Goal: Information Seeking & Learning: Learn about a topic

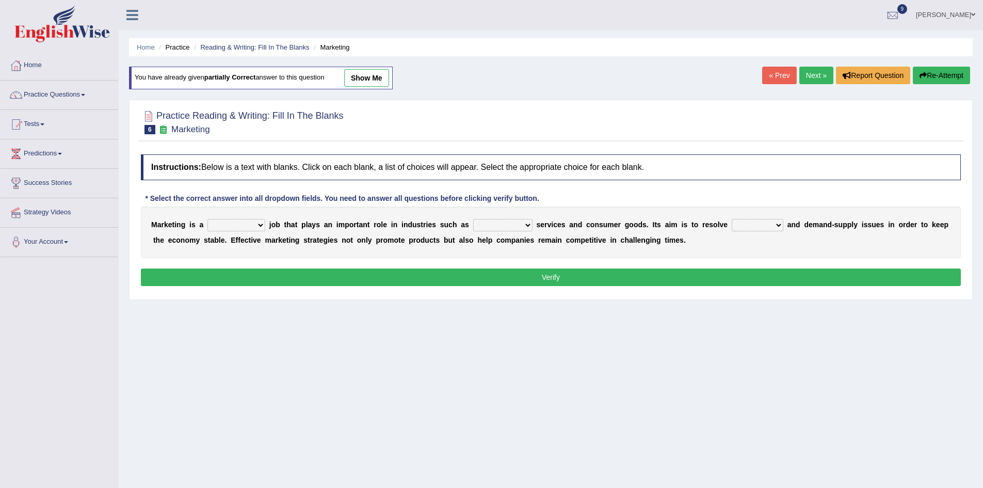
click at [258, 222] on select "professional flexible parochial descriptive" at bounding box center [237, 225] width 58 height 12
select select "professional"
click at [208, 219] on select "professional flexible parochial descriptive" at bounding box center [237, 225] width 58 height 12
click at [528, 226] on select "civil financial conventional foremost" at bounding box center [502, 225] width 59 height 12
select select "financial"
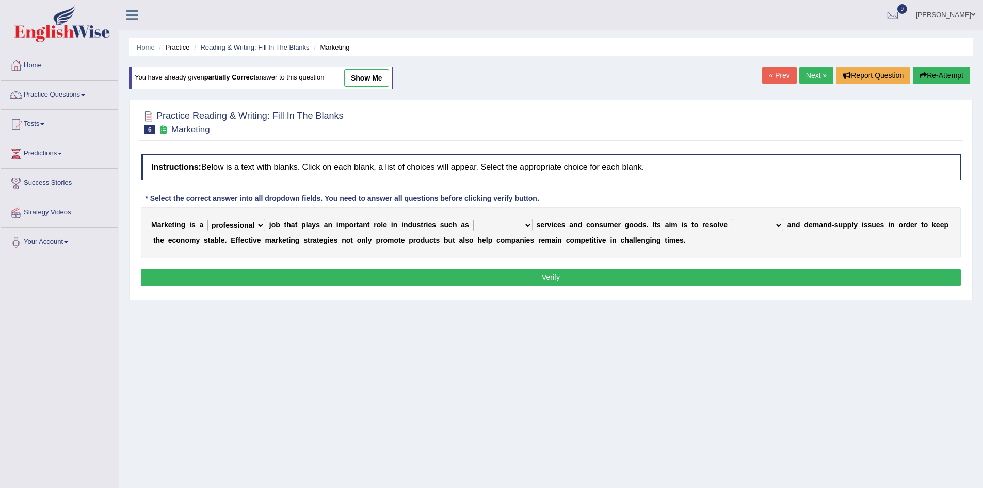
click at [473, 219] on select "civil financial conventional foremost" at bounding box center [502, 225] width 59 height 12
click at [777, 226] on select "imbalance excess symmetry budget" at bounding box center [758, 225] width 52 height 12
select select "budget"
click at [732, 219] on select "imbalance excess symmetry budget" at bounding box center [758, 225] width 52 height 12
click at [575, 274] on button "Verify" at bounding box center [551, 277] width 820 height 18
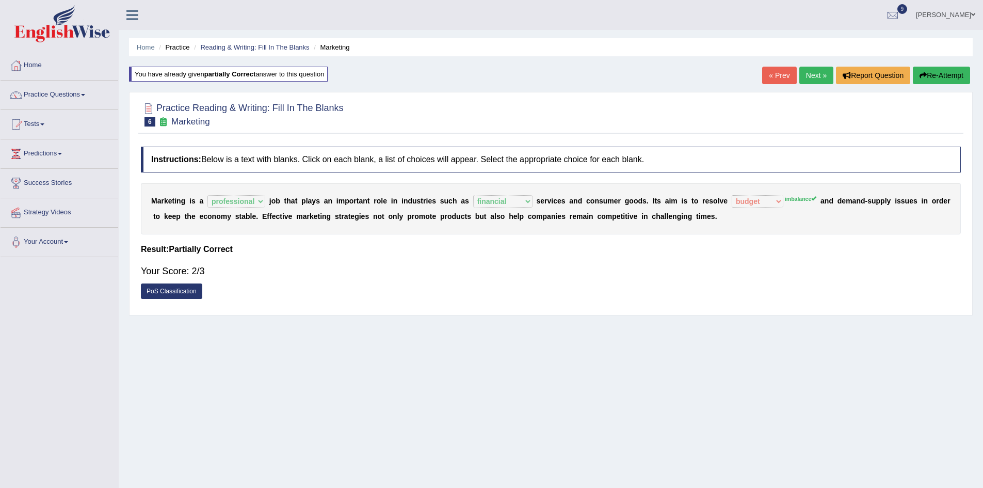
click at [804, 76] on link "Next »" at bounding box center [817, 76] width 34 height 18
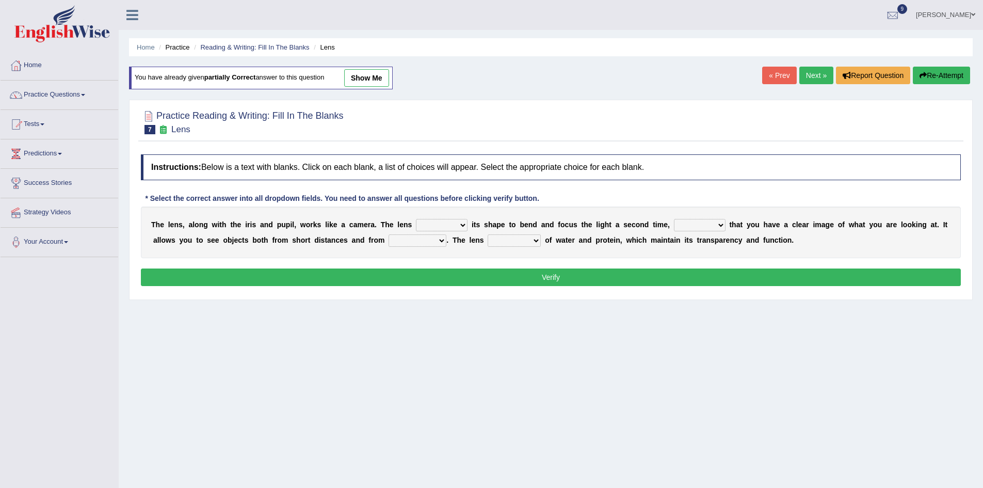
click at [462, 224] on select "adjusts shows selects presents" at bounding box center [442, 225] width 52 height 12
select select "adjusts"
click at [416, 219] on select "adjusts shows selects presents" at bounding box center [442, 225] width 52 height 12
click at [722, 226] on select "ensures to ensure ensure ensured" at bounding box center [700, 225] width 52 height 12
click at [674, 219] on select "ensures to ensure ensure ensured" at bounding box center [700, 225] width 52 height 12
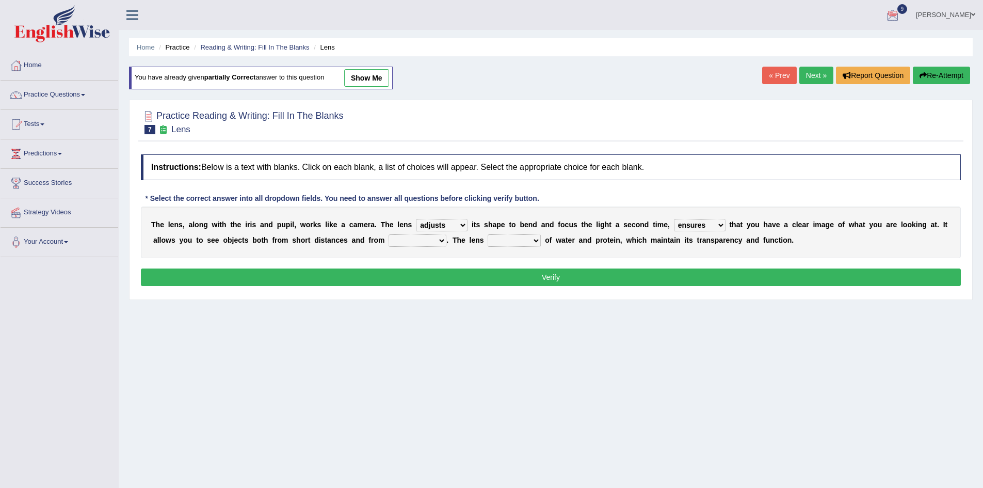
click at [718, 225] on select "ensures to ensure ensure ensured" at bounding box center [700, 225] width 52 height 12
select select "ensure"
click at [674, 219] on select "ensures to ensure ensure ensured" at bounding box center [700, 225] width 52 height 12
click at [448, 241] on b "." at bounding box center [448, 240] width 2 height 8
click at [446, 241] on select "far away in between further apart all along" at bounding box center [418, 240] width 58 height 12
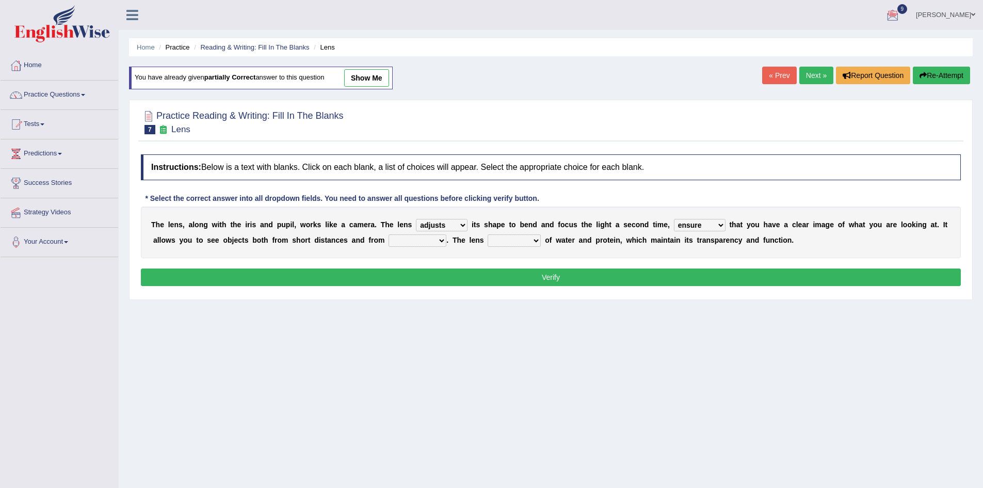
select select "far away"
click at [389, 234] on select "far away in between further apart all along" at bounding box center [418, 240] width 58 height 12
click at [538, 237] on select "constitutes comprises composes consists" at bounding box center [514, 240] width 53 height 12
select select "consists"
click at [488, 234] on select "constitutes comprises composes consists" at bounding box center [514, 240] width 53 height 12
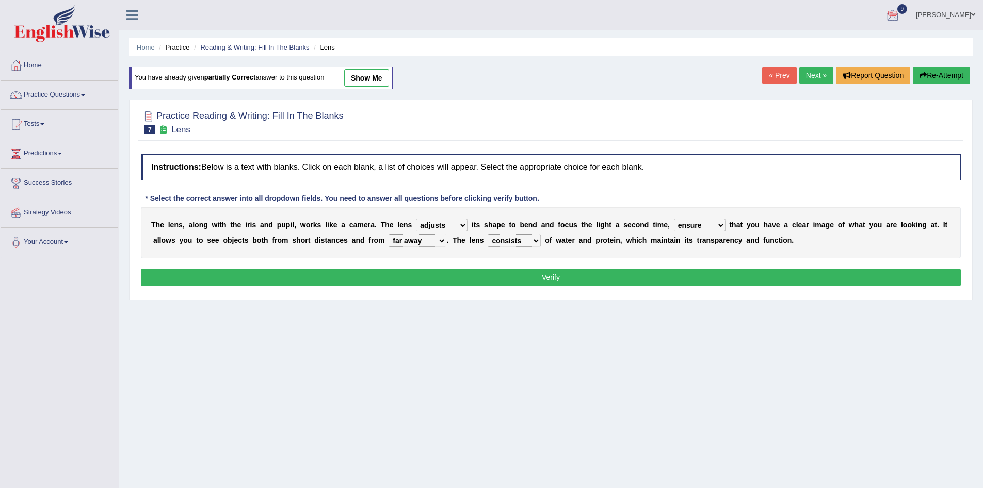
click at [536, 270] on button "Verify" at bounding box center [551, 277] width 820 height 18
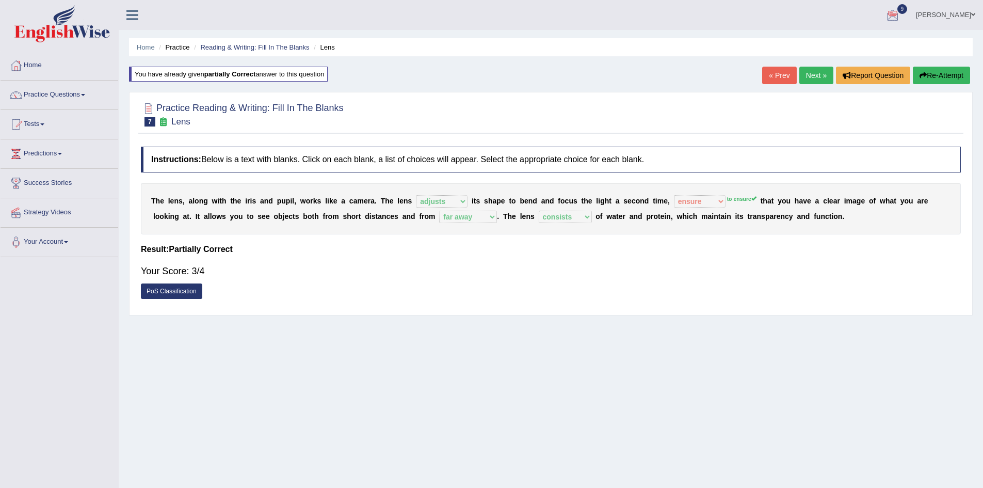
click at [808, 72] on link "Next »" at bounding box center [817, 76] width 34 height 18
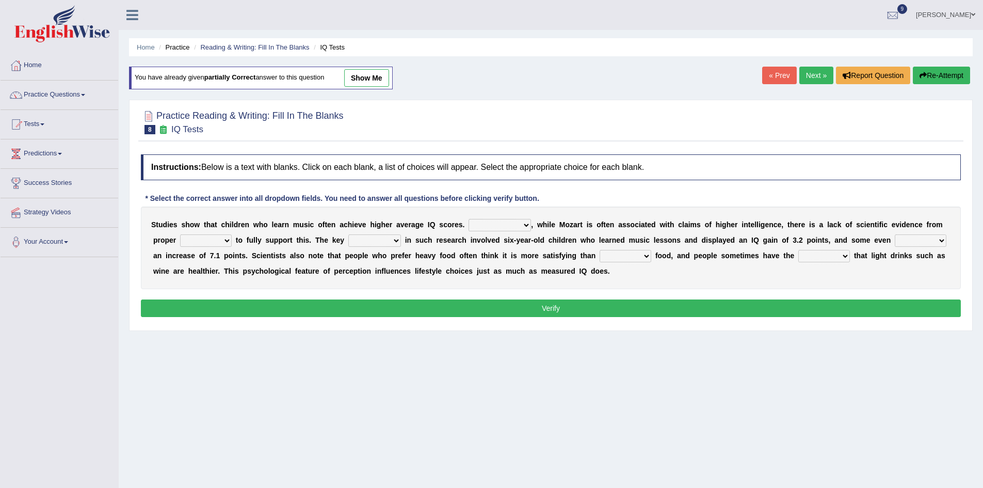
click at [526, 226] on select "However Therefore Consequently While" at bounding box center [500, 225] width 62 height 12
select select "However"
click at [469, 219] on select "However Therefore Consequently While" at bounding box center [500, 225] width 62 height 12
click at [228, 240] on select "test tests testing tested" at bounding box center [206, 240] width 52 height 12
select select "testing"
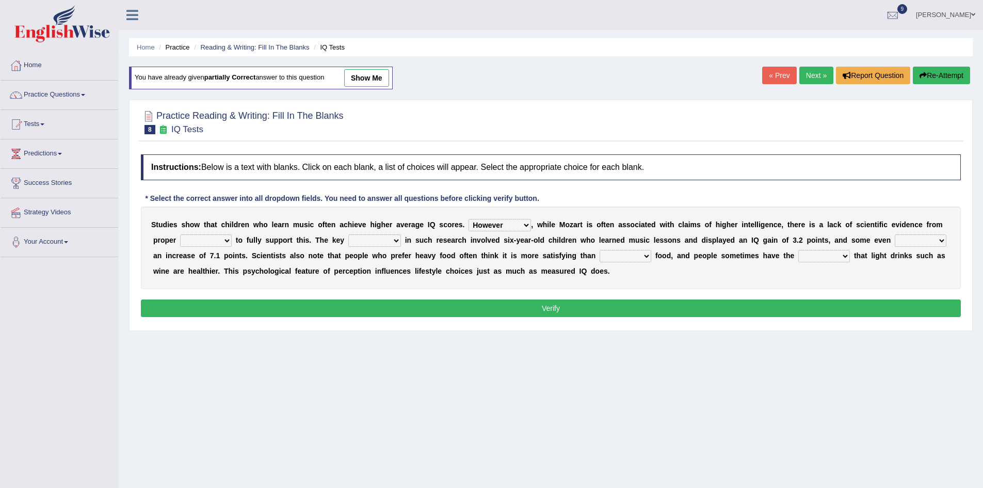
click at [180, 234] on select "test tests testing tested" at bounding box center [206, 240] width 52 height 12
click at [394, 240] on select "process goal implication odd" at bounding box center [374, 240] width 53 height 12
select select "process"
click at [348, 234] on select "process goal implication odd" at bounding box center [374, 240] width 53 height 12
click at [940, 239] on select "exhibited taught learned threatened" at bounding box center [921, 240] width 52 height 12
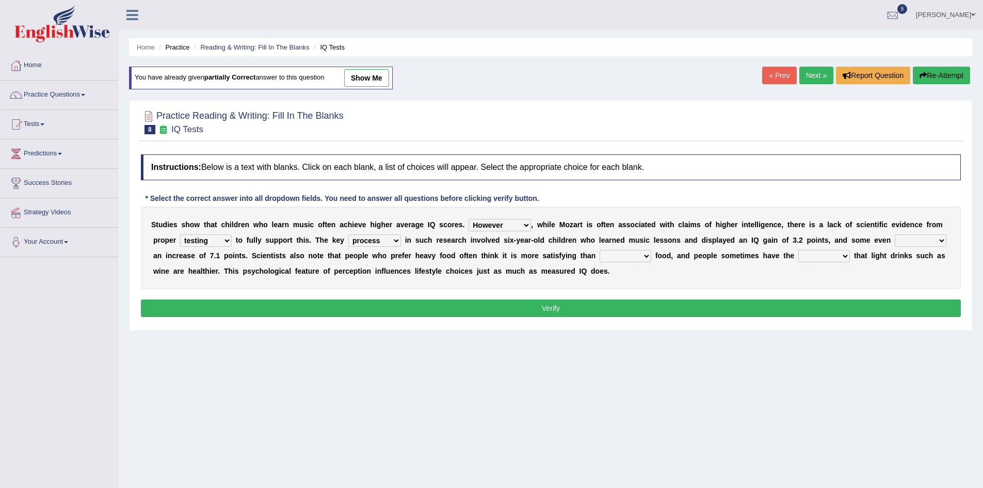
select select "taught"
click at [895, 234] on select "exhibited taught learned threatened" at bounding box center [921, 240] width 52 height 12
click at [648, 255] on select "choosy lighter cushiony spooky" at bounding box center [626, 256] width 52 height 12
select select "lighter"
click at [600, 250] on select "choosy lighter cushiony spooky" at bounding box center [626, 256] width 52 height 12
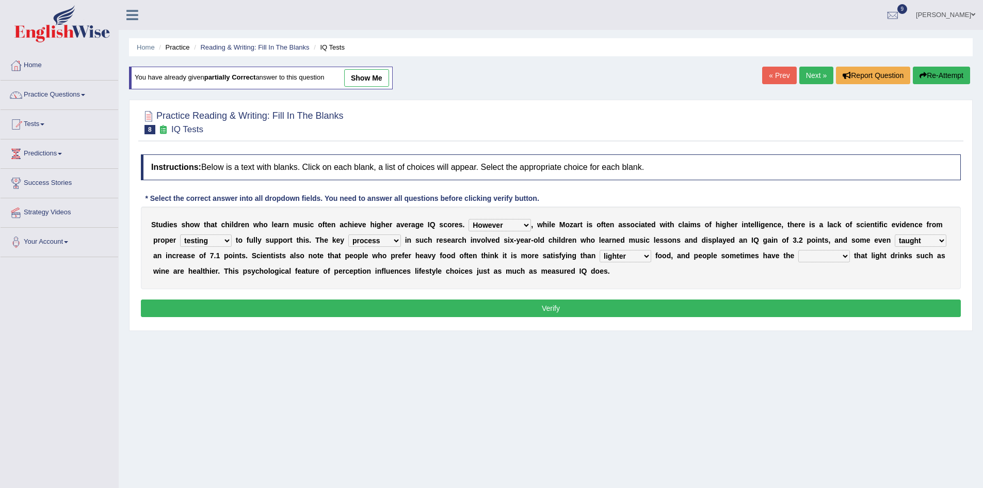
click at [846, 257] on select "illusion sight anecdote intention" at bounding box center [825, 256] width 52 height 12
select select "illusion"
click at [799, 250] on select "illusion sight anecdote intention" at bounding box center [825, 256] width 52 height 12
click at [806, 309] on button "Verify" at bounding box center [551, 308] width 820 height 18
